Goal: Answer question/provide support: Share knowledge or assist other users

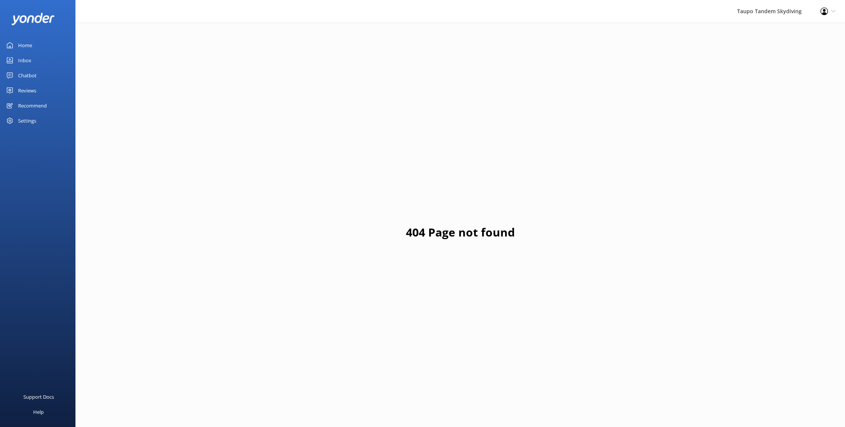
click at [26, 43] on div "Home" at bounding box center [25, 45] width 14 height 15
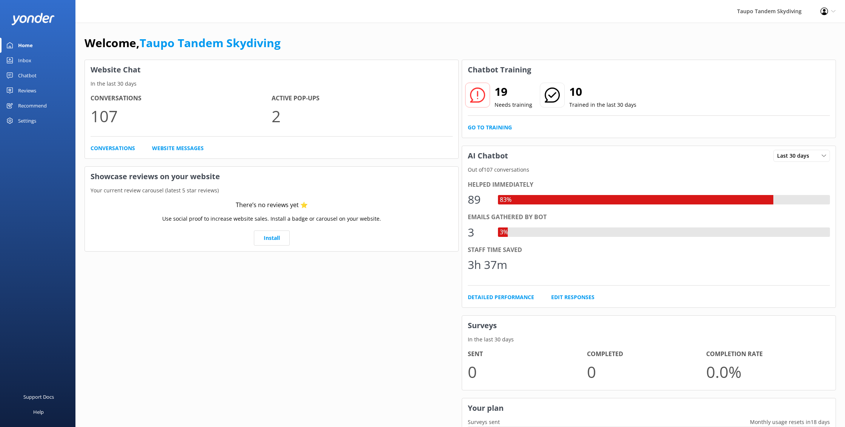
click at [25, 63] on div "Inbox" at bounding box center [24, 60] width 13 height 15
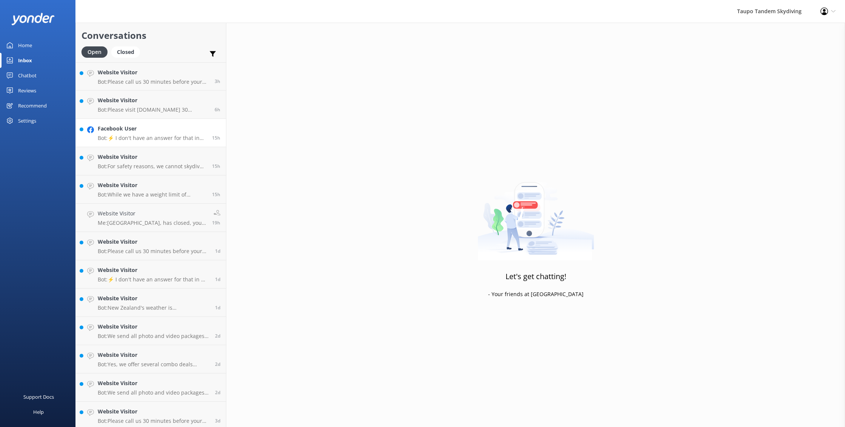
click at [155, 134] on div "Facebook User Bot: ⚡ I don't have an answer for that in my knowledge base. Plea…" at bounding box center [152, 133] width 109 height 17
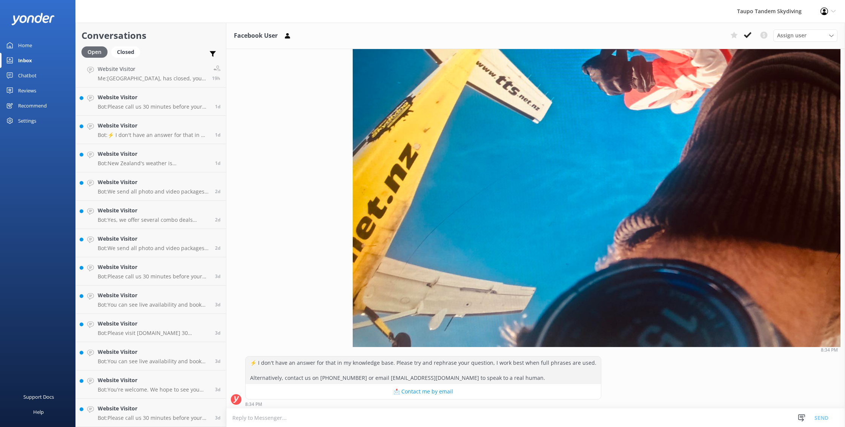
scroll to position [145, 0]
click at [24, 105] on div "Recommend" at bounding box center [32, 105] width 29 height 15
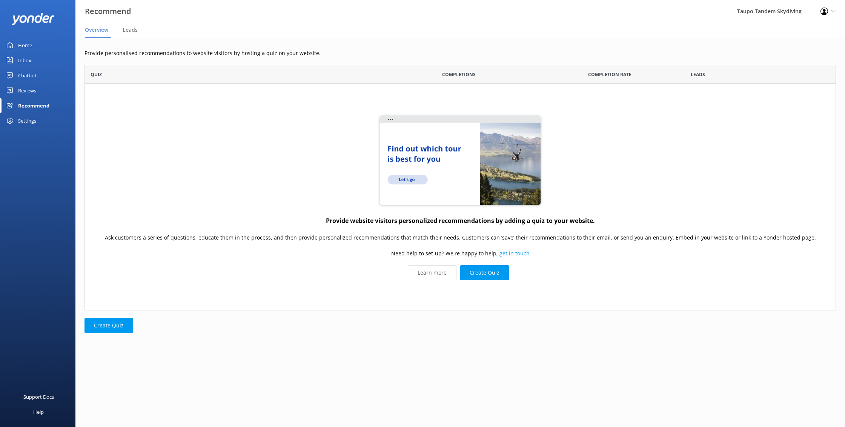
scroll to position [246, 752]
click at [27, 46] on div "Home" at bounding box center [25, 45] width 14 height 15
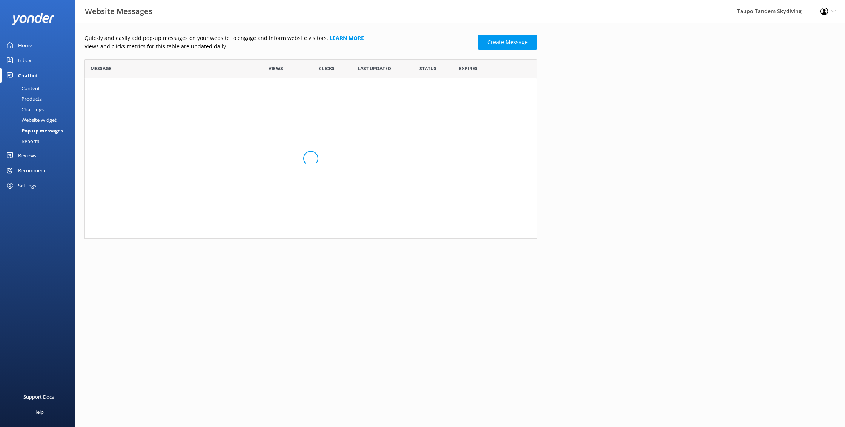
scroll to position [148, 453]
